Goal: Transaction & Acquisition: Purchase product/service

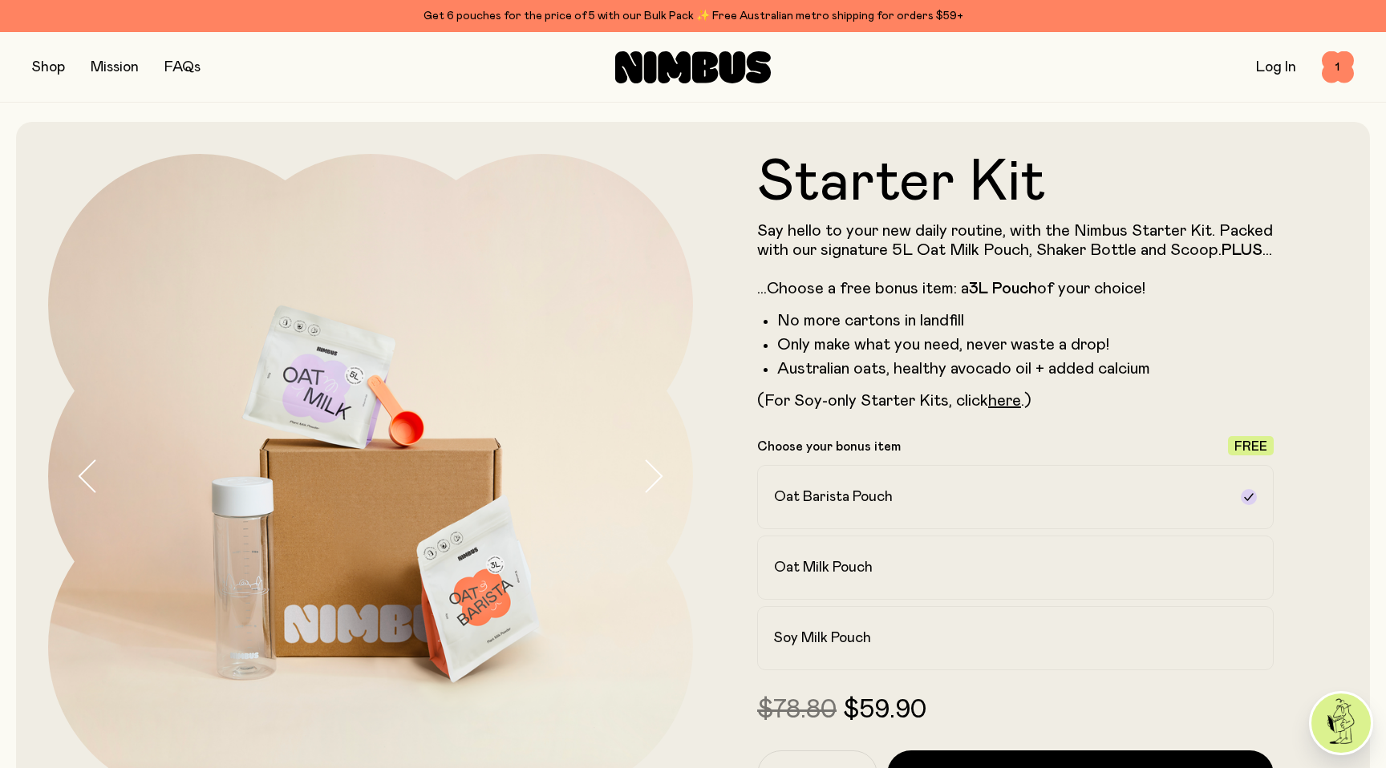
scroll to position [87, 0]
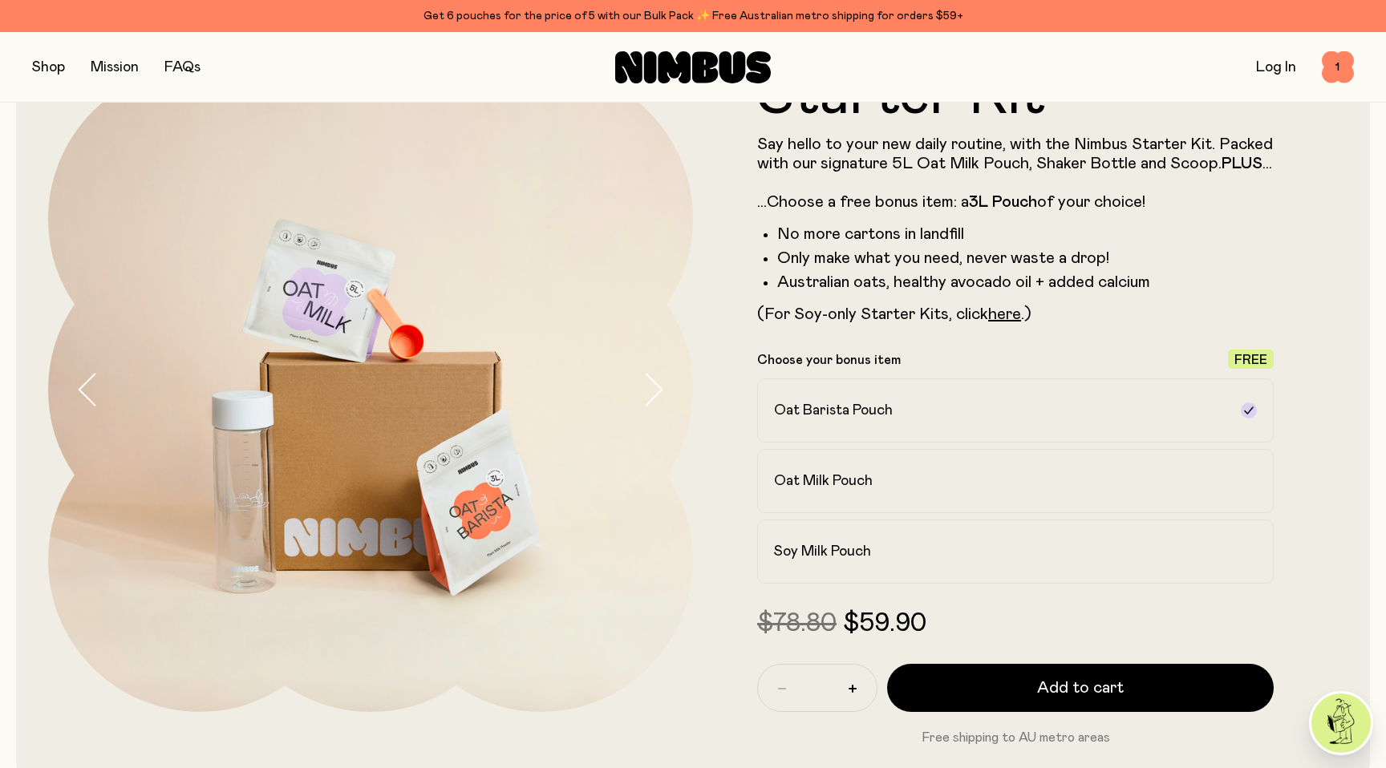
click at [1335, 716] on img at bounding box center [1340, 723] width 59 height 59
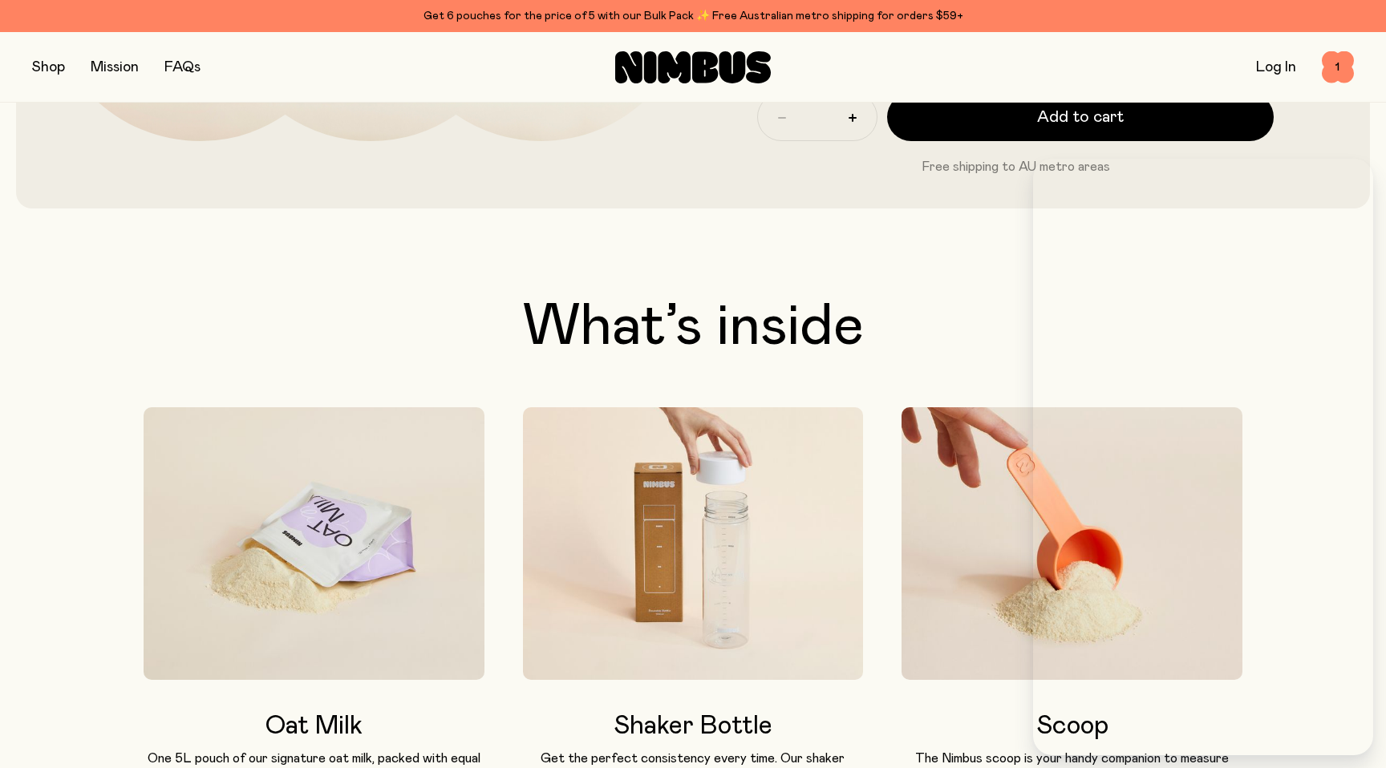
scroll to position [727, 0]
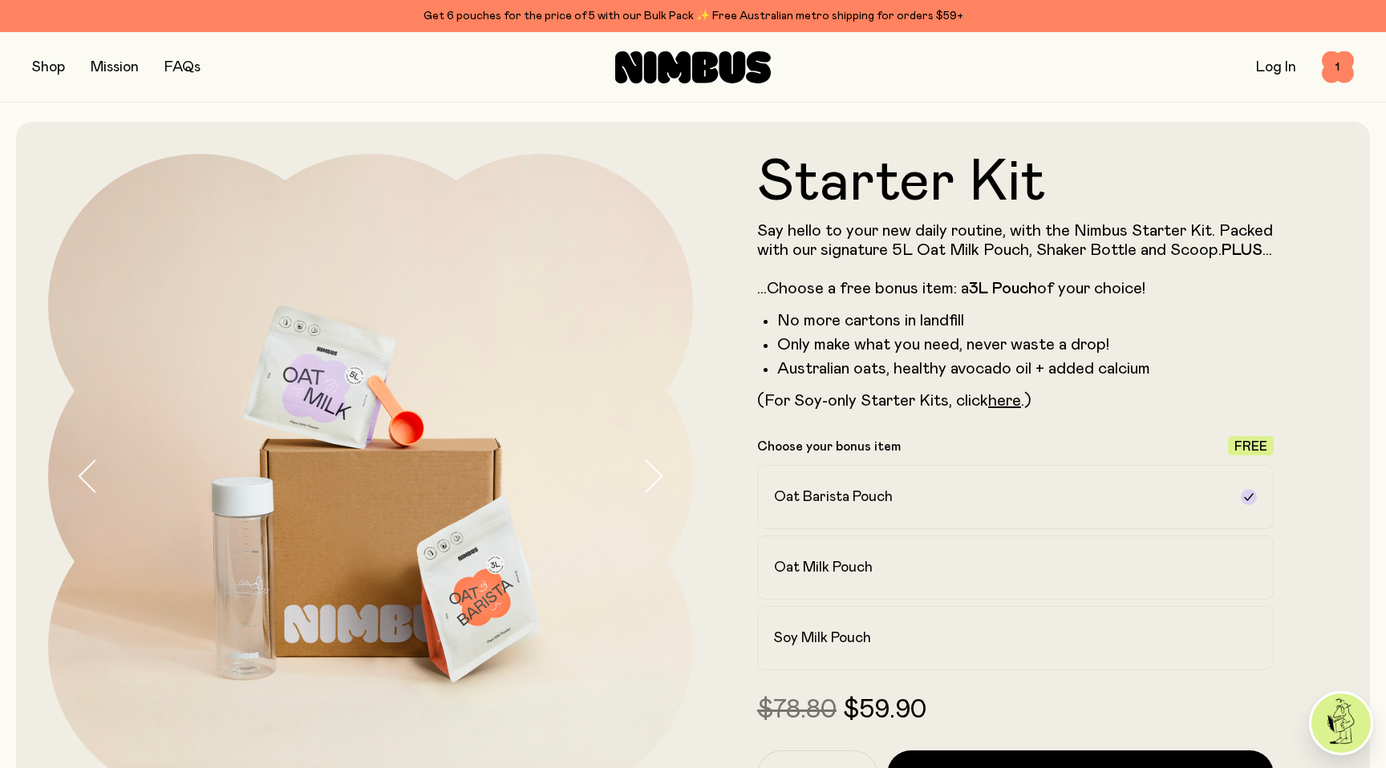
click at [42, 63] on button "button" at bounding box center [48, 67] width 33 height 22
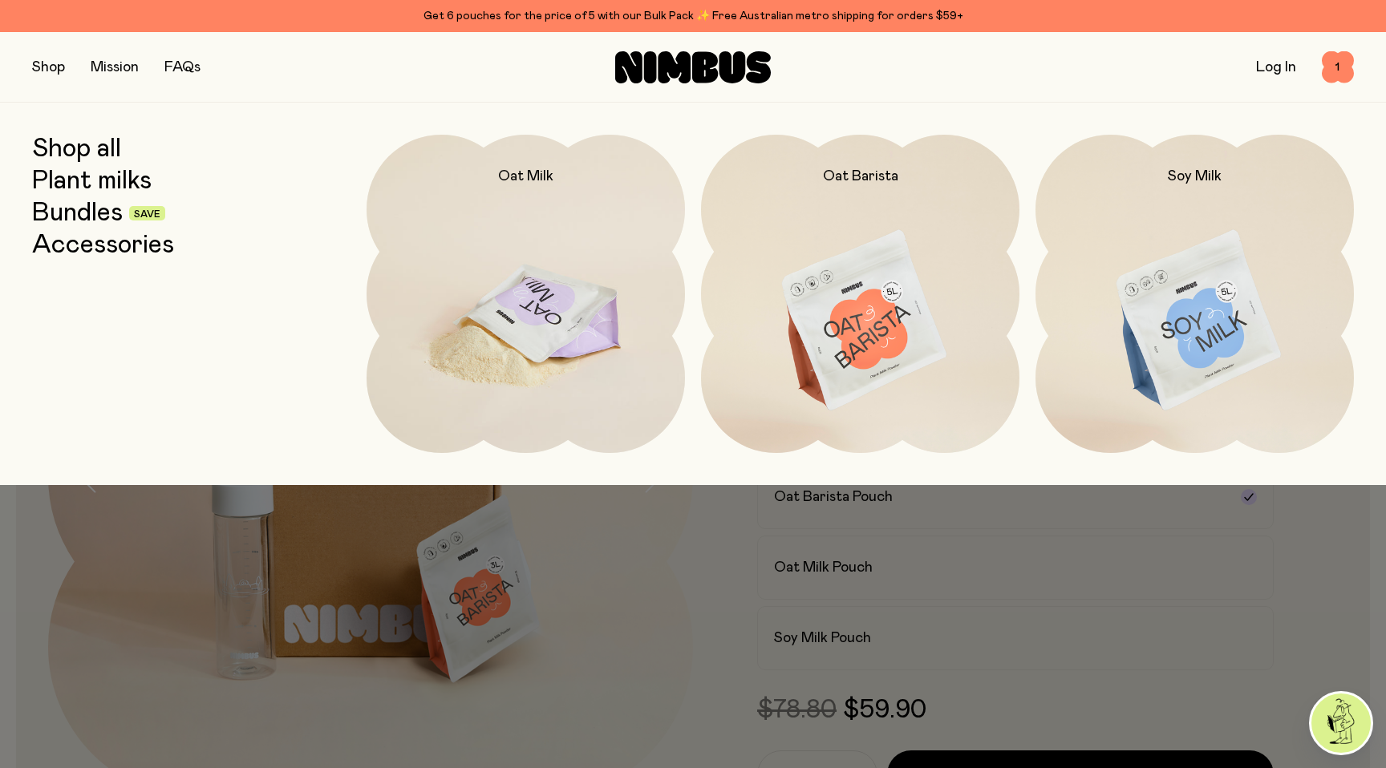
click at [488, 224] on img at bounding box center [526, 322] width 318 height 374
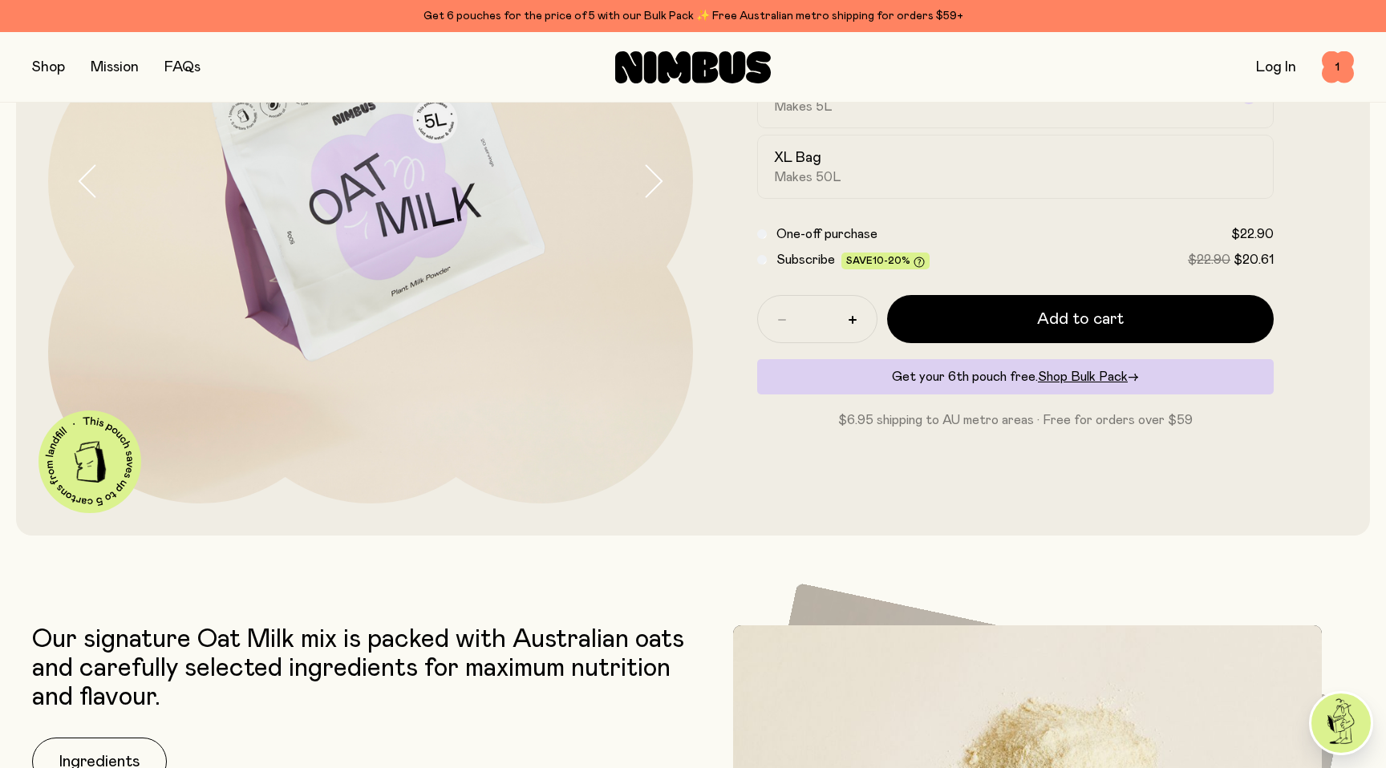
scroll to position [317, 0]
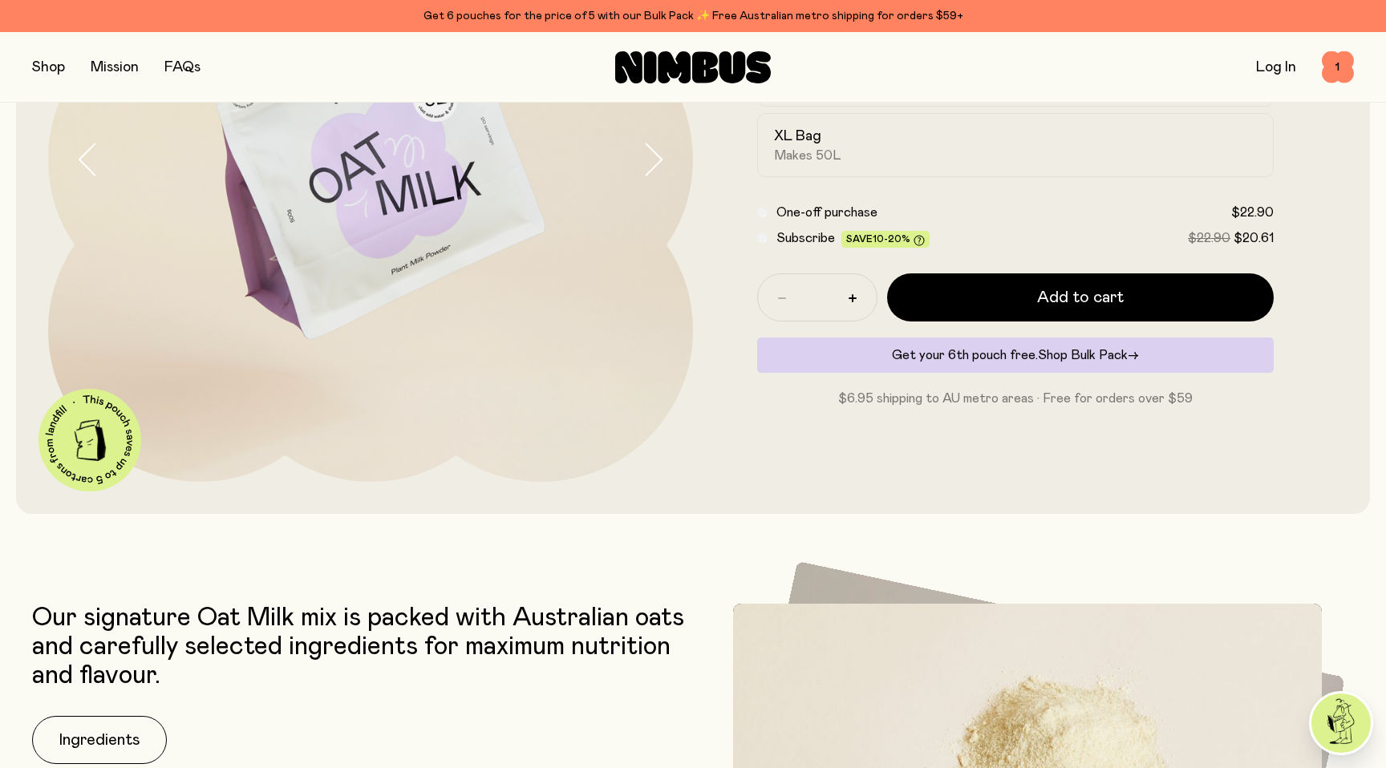
click at [1094, 353] on span "Shop Bulk Pack" at bounding box center [1083, 355] width 90 height 13
